Goal: Transaction & Acquisition: Purchase product/service

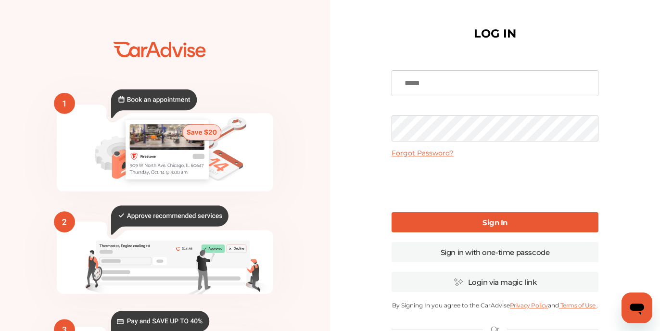
type input "**********"
click at [497, 222] on b "Sign In" at bounding box center [494, 222] width 25 height 9
click at [493, 223] on b "Sign In" at bounding box center [494, 222] width 25 height 9
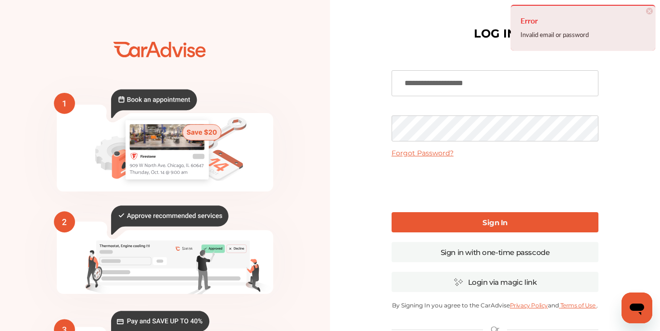
click at [650, 9] on span "×" at bounding box center [649, 11] width 7 height 7
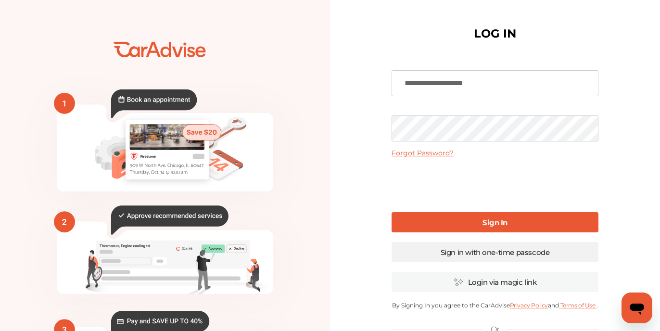
click at [494, 254] on link "Sign in with one-time passcode" at bounding box center [495, 252] width 207 height 20
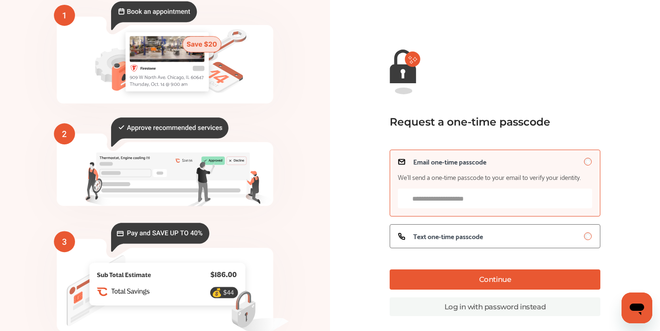
scroll to position [104, 0]
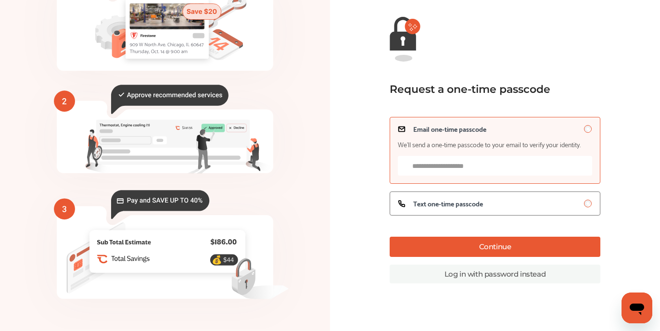
click at [474, 169] on input "Email one-time passcode We’ll send a one-time passcode to your email to verify …" at bounding box center [495, 166] width 194 height 20
type input "**********"
click at [492, 249] on button "Continue" at bounding box center [495, 247] width 211 height 20
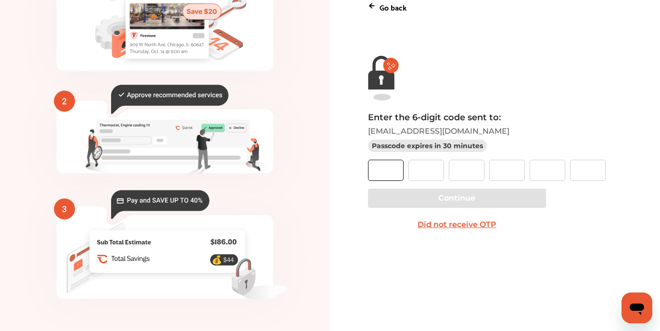
click at [390, 177] on input "text" at bounding box center [386, 170] width 36 height 21
type input "*"
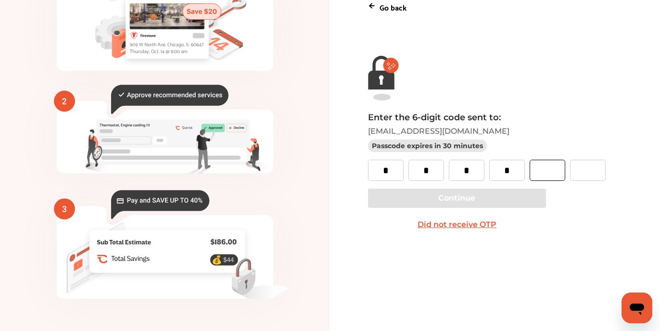
type input "*"
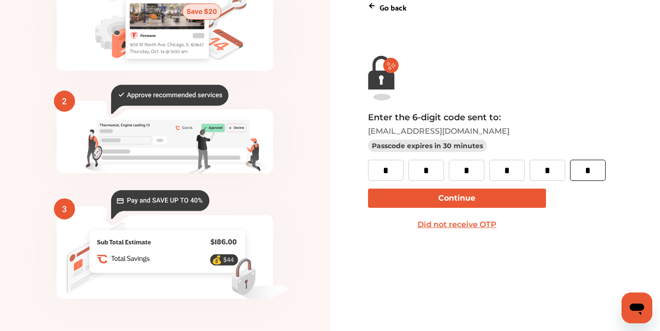
type input "*"
click at [428, 202] on button "Continue" at bounding box center [457, 198] width 178 height 19
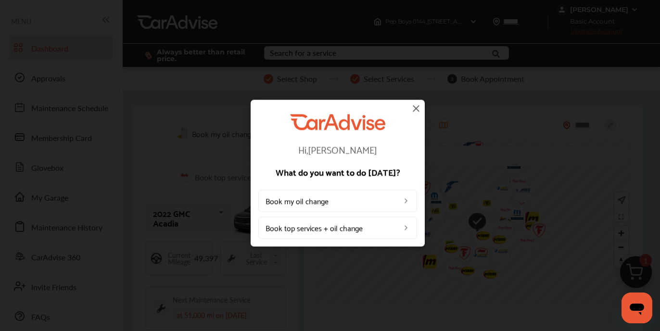
click at [415, 107] on img at bounding box center [416, 108] width 12 height 12
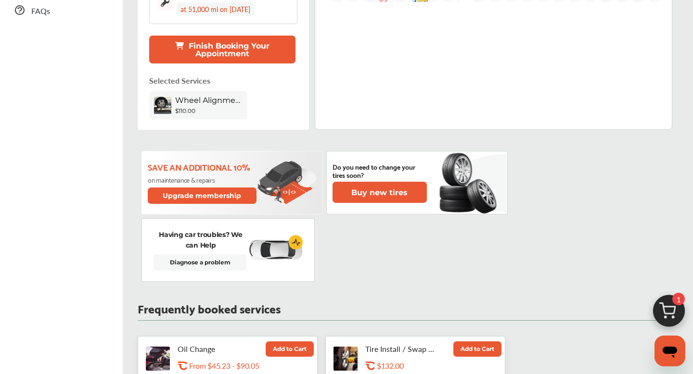
scroll to position [293, 0]
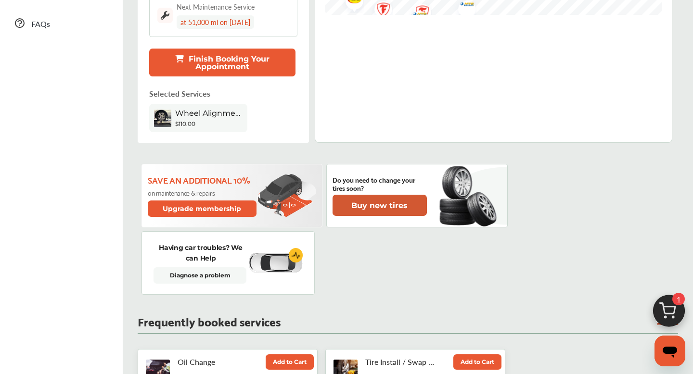
click at [381, 206] on button "Buy new tires" at bounding box center [379, 205] width 94 height 21
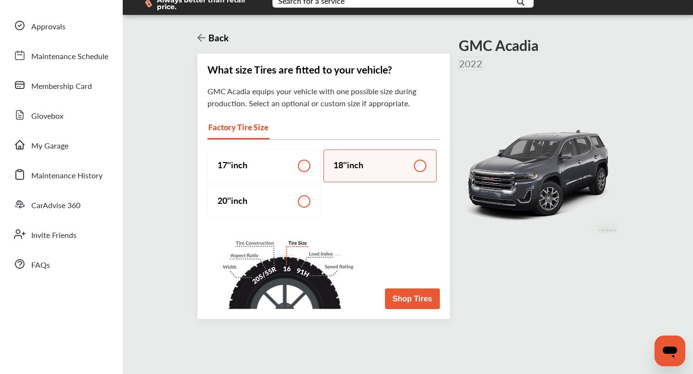
scroll to position [63, 0]
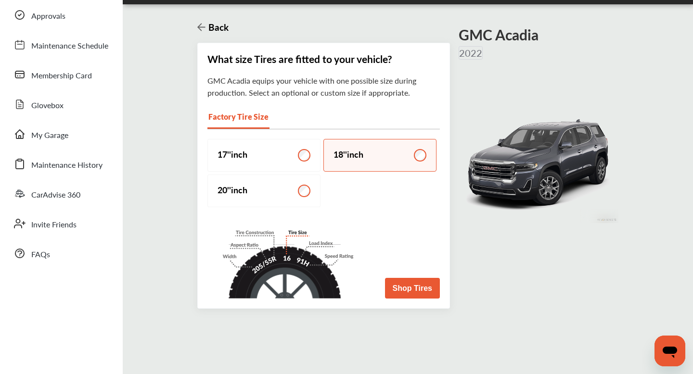
click at [412, 290] on button "Shop Tires" at bounding box center [412, 288] width 55 height 21
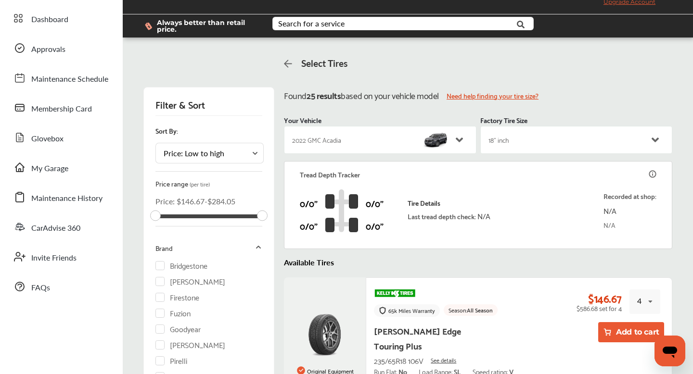
scroll to position [48, 0]
